Goal: Information Seeking & Learning: Understand process/instructions

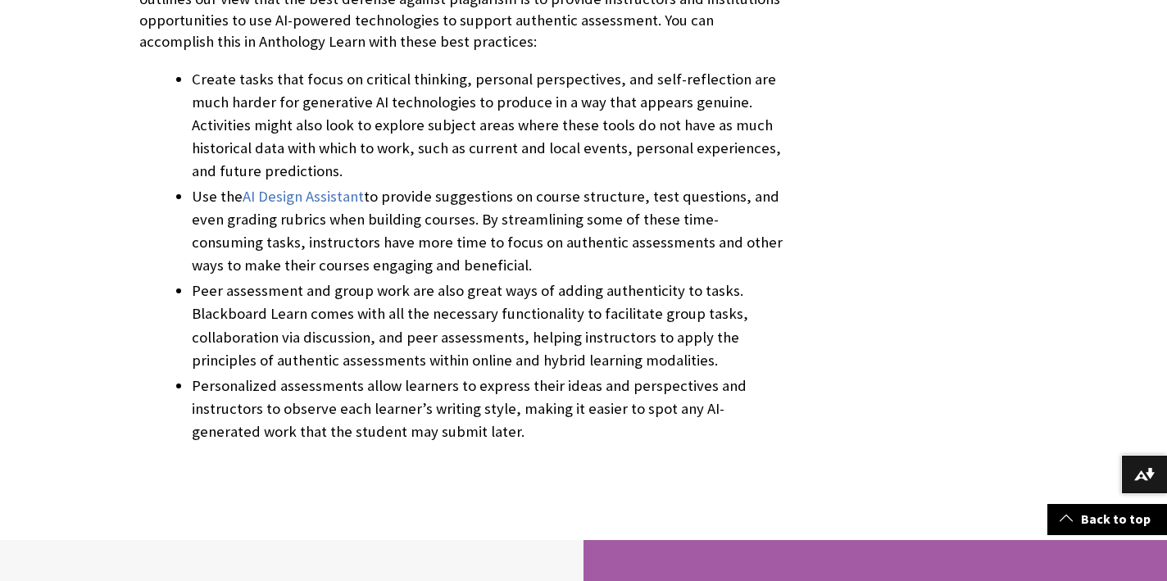
scroll to position [721, 0]
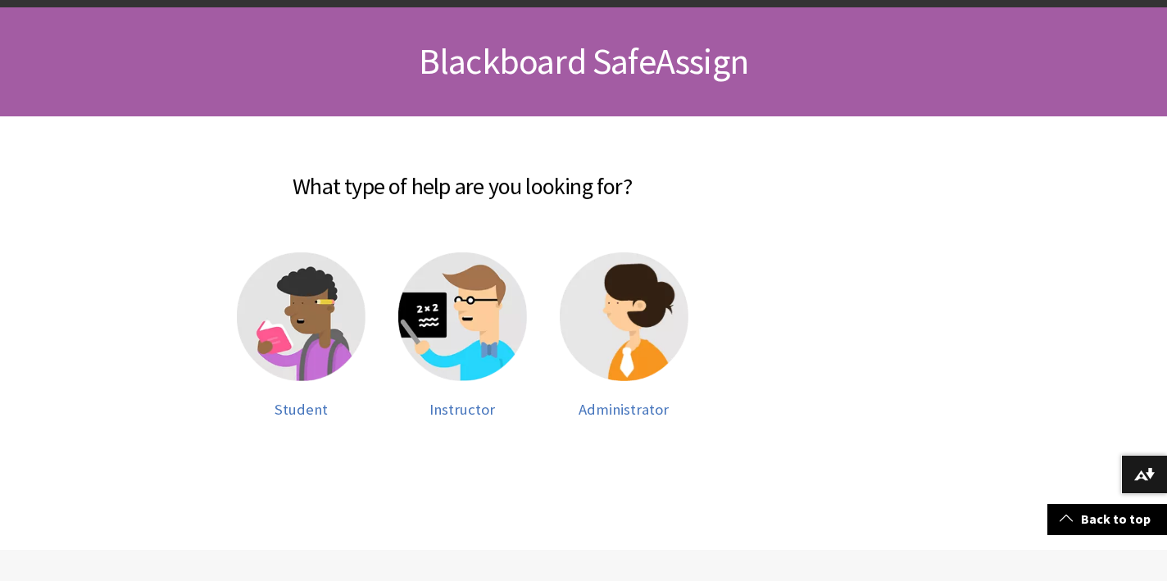
scroll to position [229, 0]
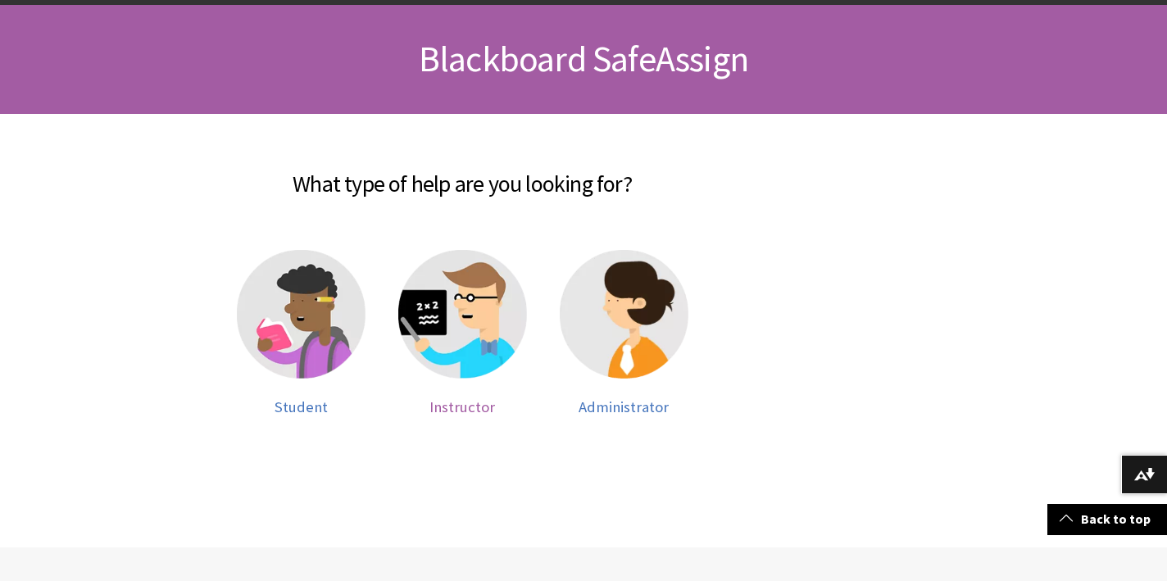
click at [465, 354] on img at bounding box center [462, 314] width 129 height 129
click at [454, 403] on span "Instructor" at bounding box center [462, 406] width 66 height 19
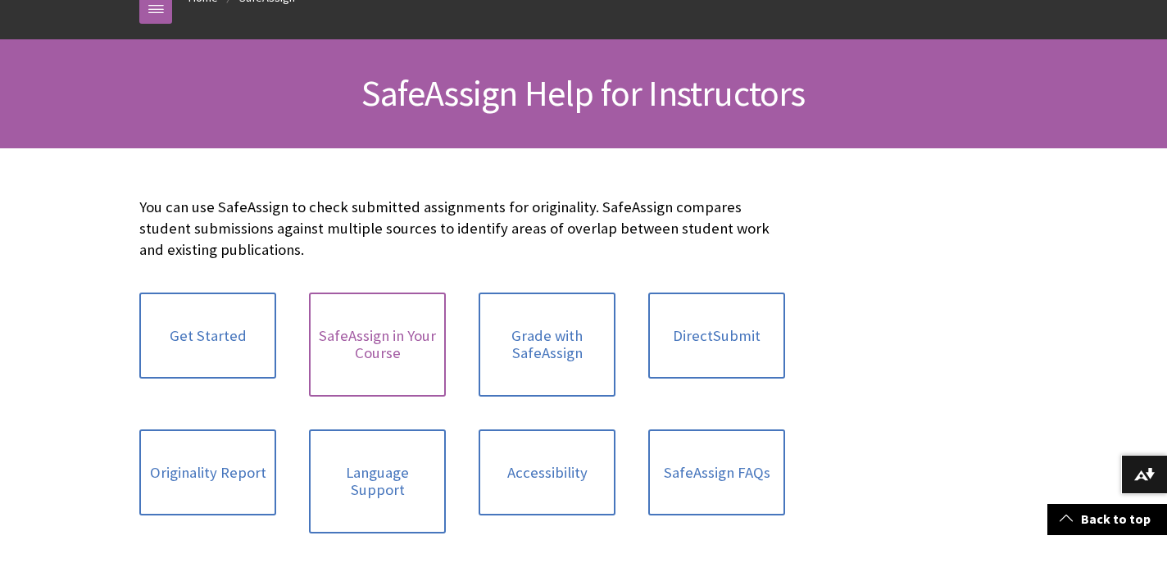
scroll to position [248, 0]
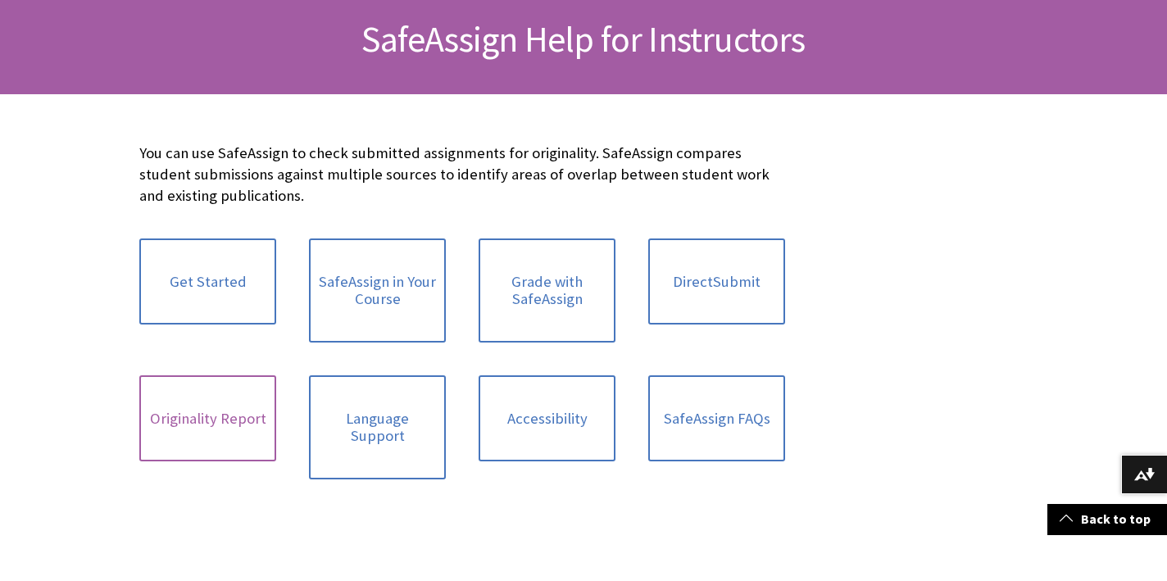
click at [213, 415] on link "Originality Report" at bounding box center [207, 418] width 137 height 87
click at [213, 290] on link "Get Started" at bounding box center [207, 281] width 137 height 87
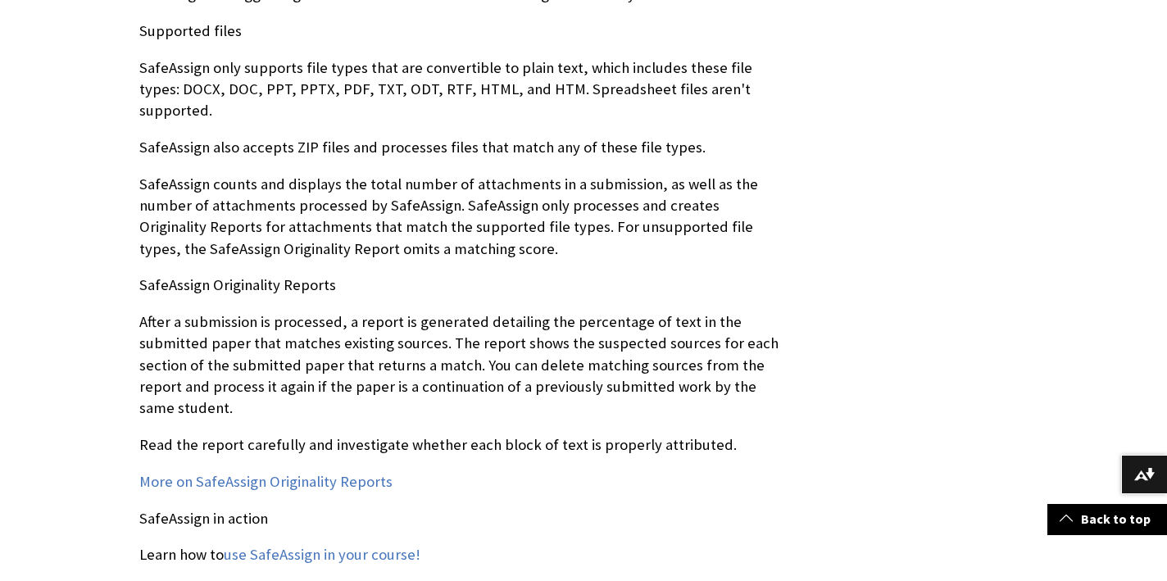
scroll to position [1720, 0]
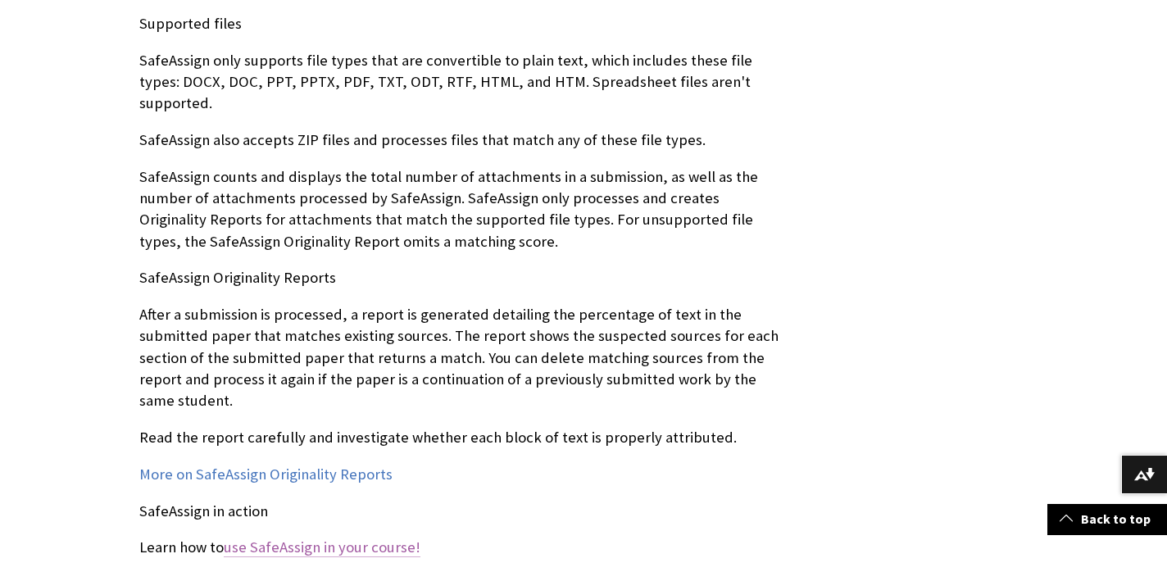
click at [358, 537] on link "use SafeAssign in your course!" at bounding box center [322, 547] width 197 height 20
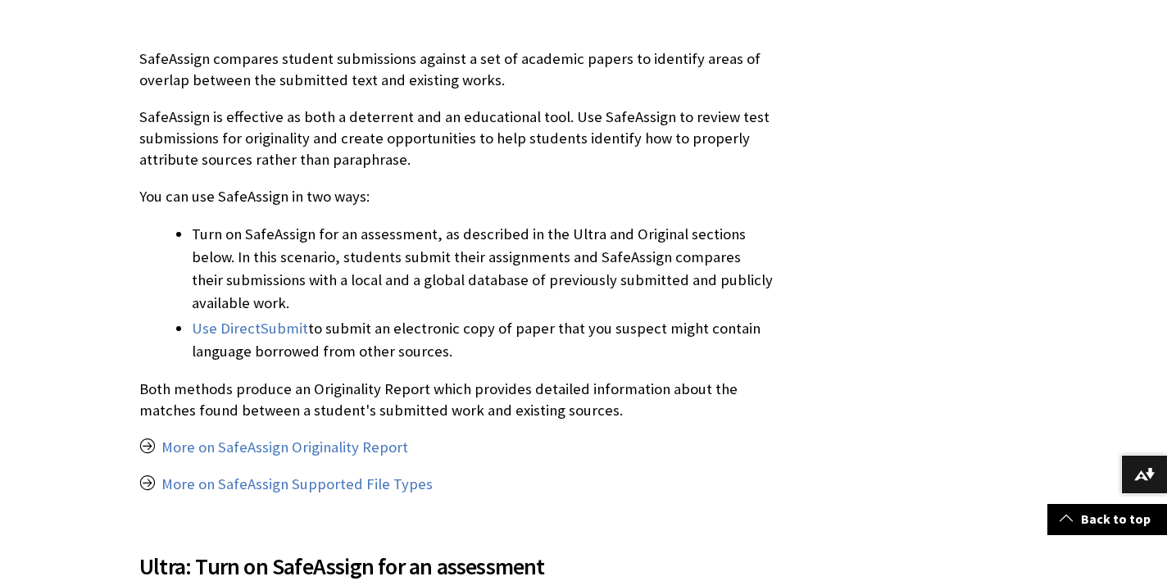
scroll to position [343, 0]
click at [260, 331] on link "Use DirectSubmit" at bounding box center [250, 328] width 116 height 20
